Goal: Task Accomplishment & Management: Manage account settings

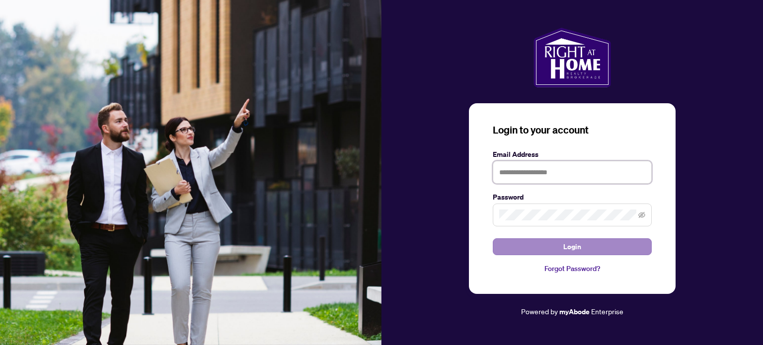
type input "**********"
click at [559, 244] on button "Login" at bounding box center [572, 247] width 159 height 17
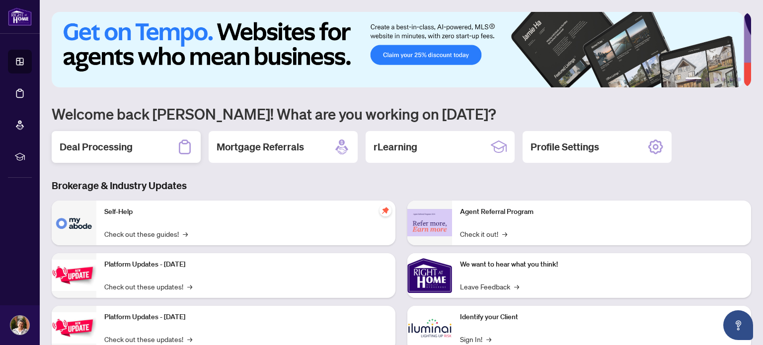
click at [84, 143] on h2 "Deal Processing" at bounding box center [96, 147] width 73 height 14
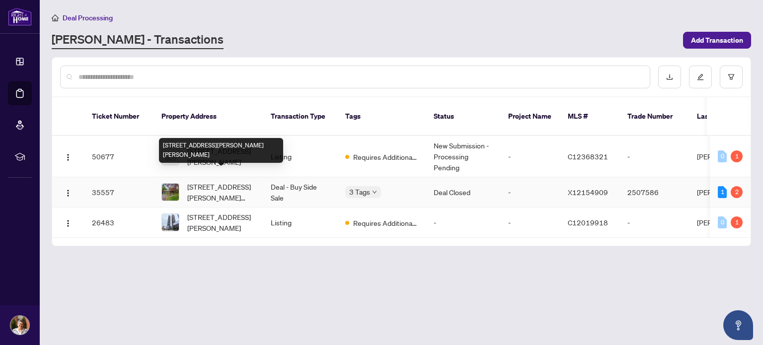
click at [225, 181] on span "[STREET_ADDRESS][PERSON_NAME][PERSON_NAME]" at bounding box center [221, 192] width 68 height 22
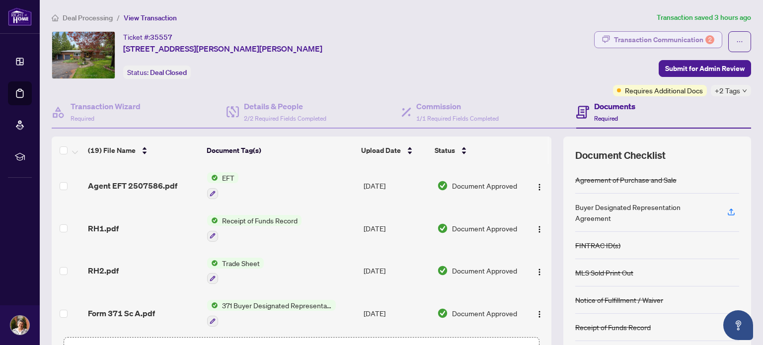
click at [655, 38] on div "Transaction Communication 2" at bounding box center [664, 40] width 100 height 16
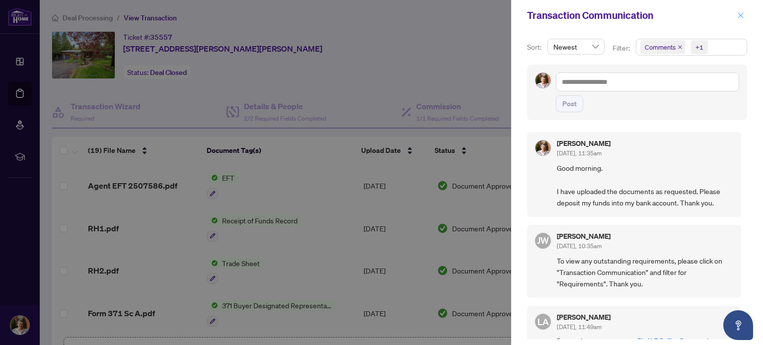
click at [739, 15] on icon "close" at bounding box center [740, 15] width 7 height 7
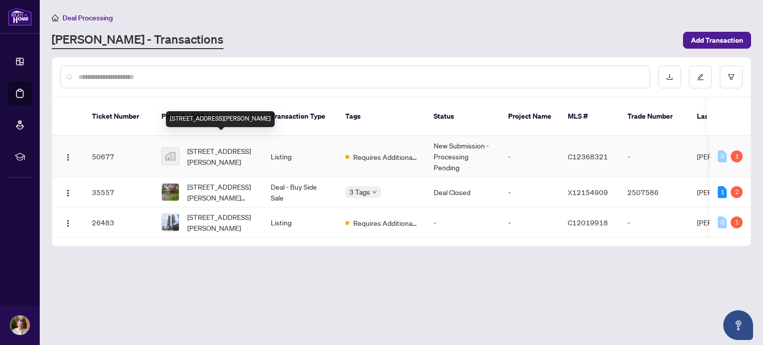
click at [233, 146] on span "[STREET_ADDRESS][PERSON_NAME]" at bounding box center [221, 157] width 68 height 22
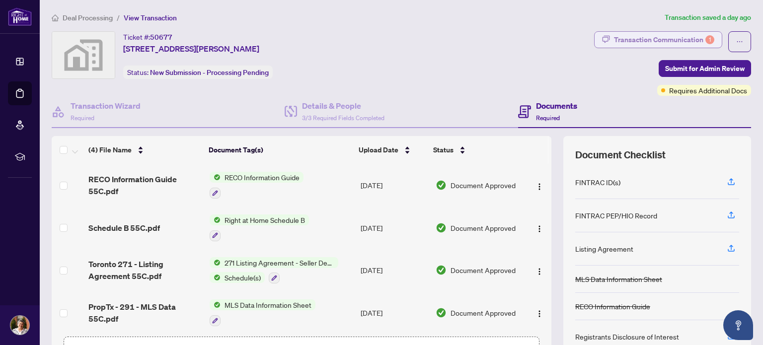
click at [649, 37] on div "Transaction Communication 1" at bounding box center [664, 40] width 100 height 16
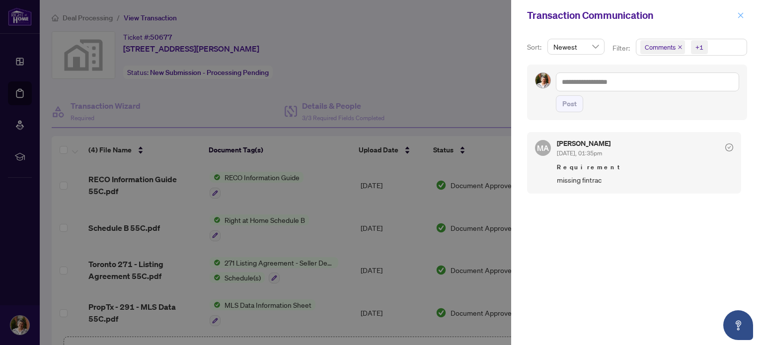
click at [739, 13] on icon "close" at bounding box center [740, 15] width 7 height 7
